Goal: Find specific page/section: Find specific page/section

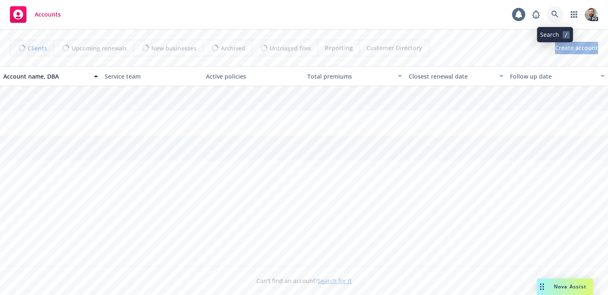
click at [552, 13] on icon at bounding box center [555, 14] width 7 height 7
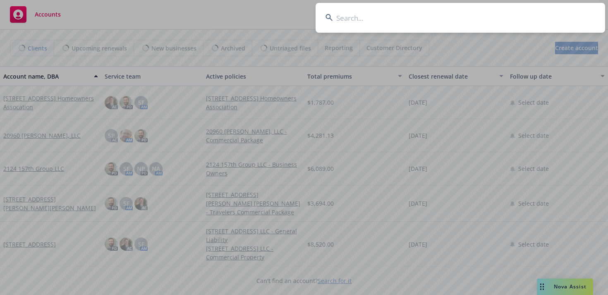
click at [534, 19] on input at bounding box center [461, 18] width 290 height 30
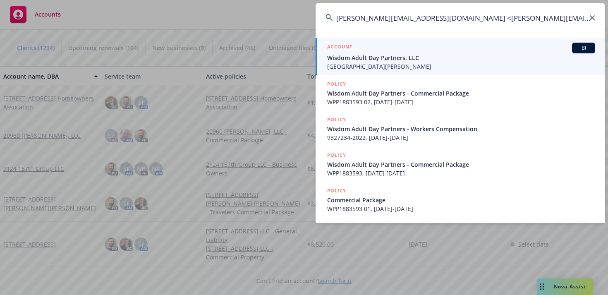
type input "[PERSON_NAME][EMAIL_ADDRESS][DOMAIN_NAME] <[PERSON_NAME][EMAIL_ADDRESS][DOMAIN_…"
click at [368, 60] on span "Wisdom Adult Day Partners, LLC" at bounding box center [461, 57] width 268 height 9
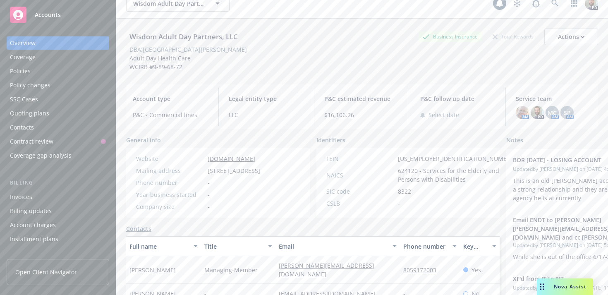
scroll to position [19, 0]
